Goal: Task Accomplishment & Management: Complete application form

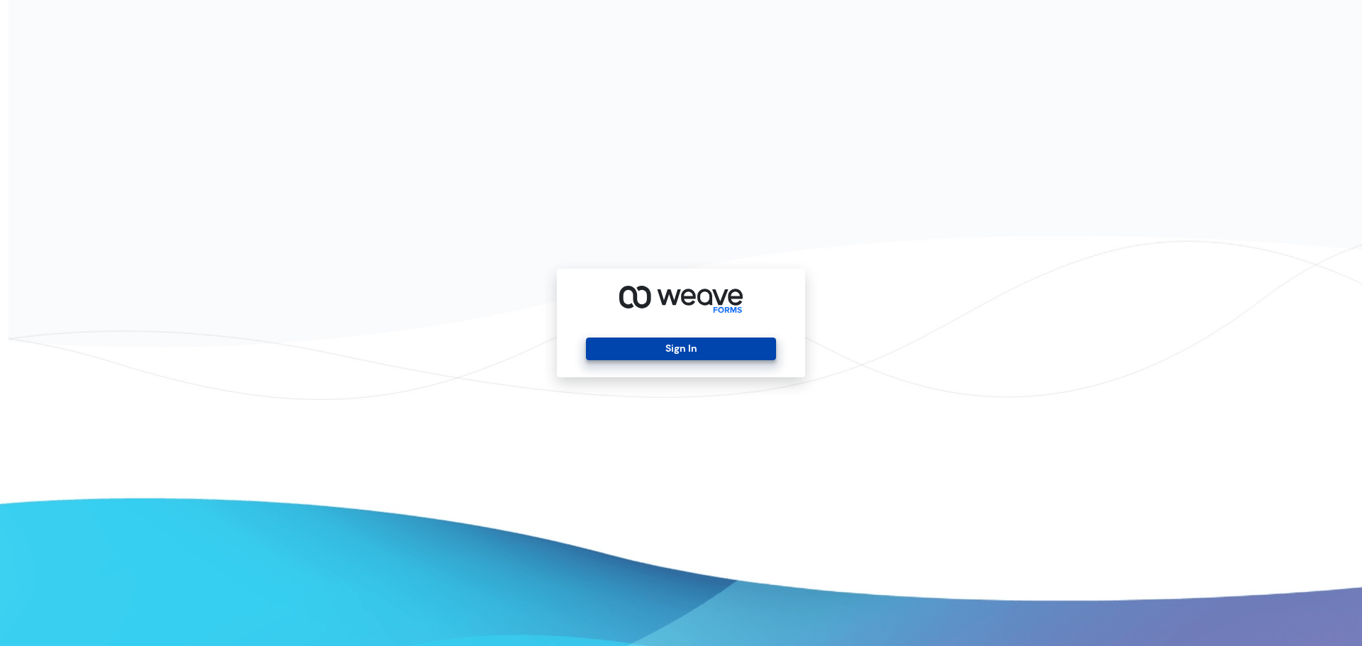
click at [698, 350] on button "Sign In" at bounding box center [680, 349] width 189 height 23
